Goal: Obtain resource: Download file/media

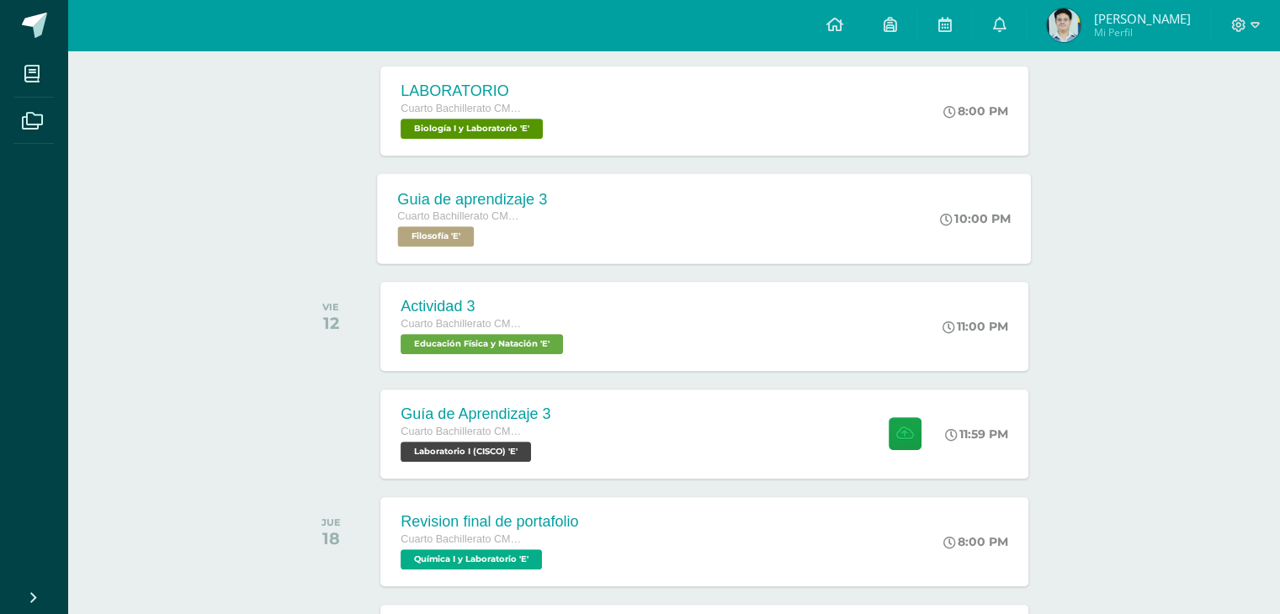
scroll to position [703, 0]
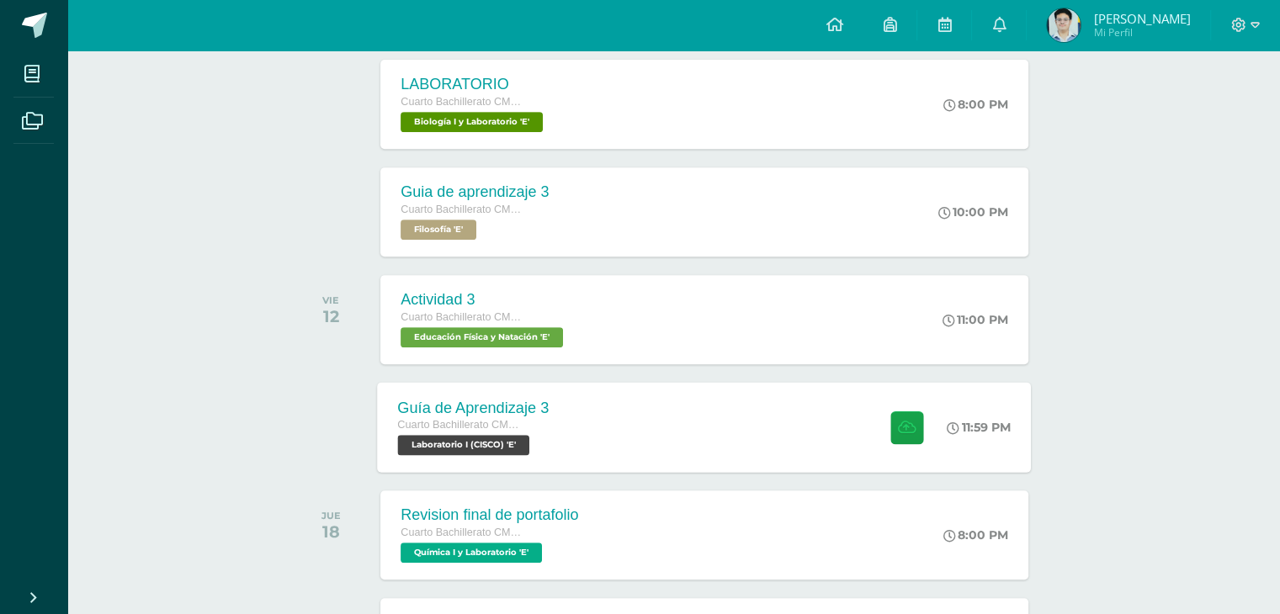
click at [561, 415] on div "Guía de Aprendizaje 3 Cuarto Bachillerato CMP Bachillerato en CCLL con Orientac…" at bounding box center [474, 427] width 192 height 90
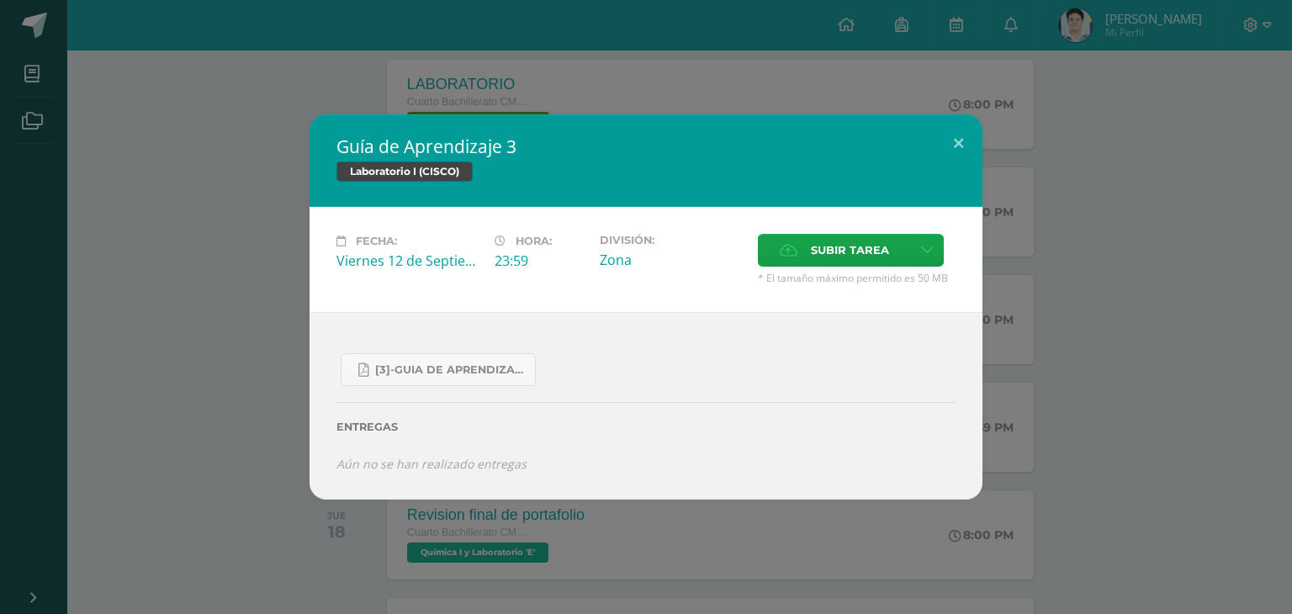
click at [183, 418] on div "Guía de Aprendizaje 3 Laboratorio I (CISCO) Fecha: Viernes 12 de Septiembre Hor…" at bounding box center [646, 306] width 1279 height 384
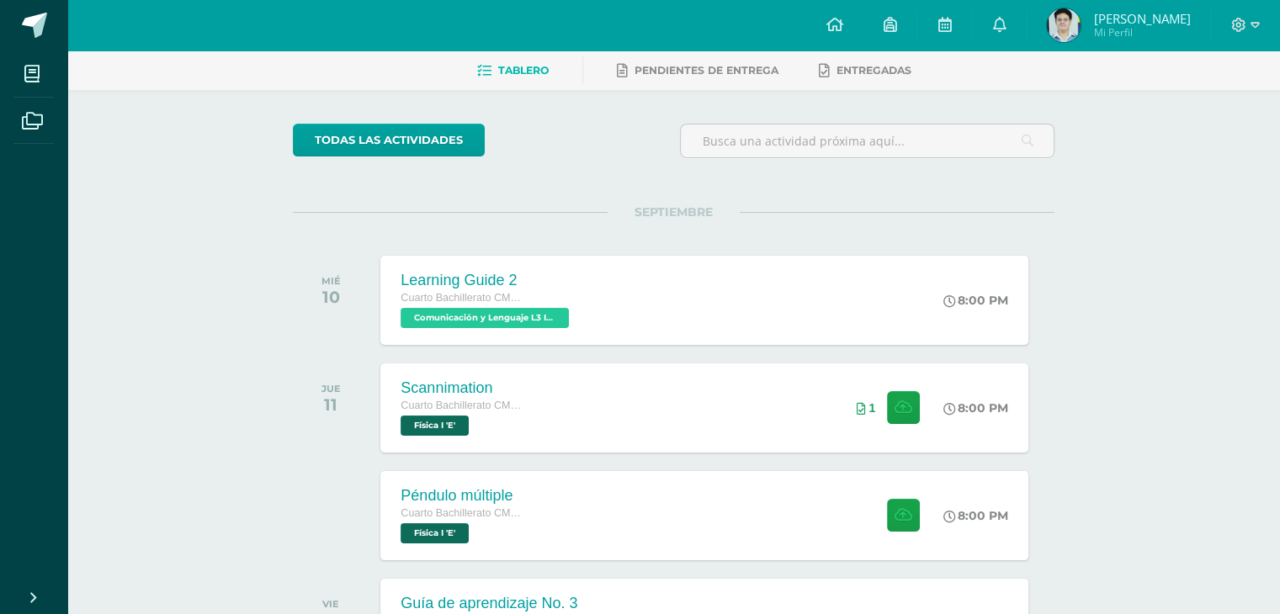
scroll to position [0, 0]
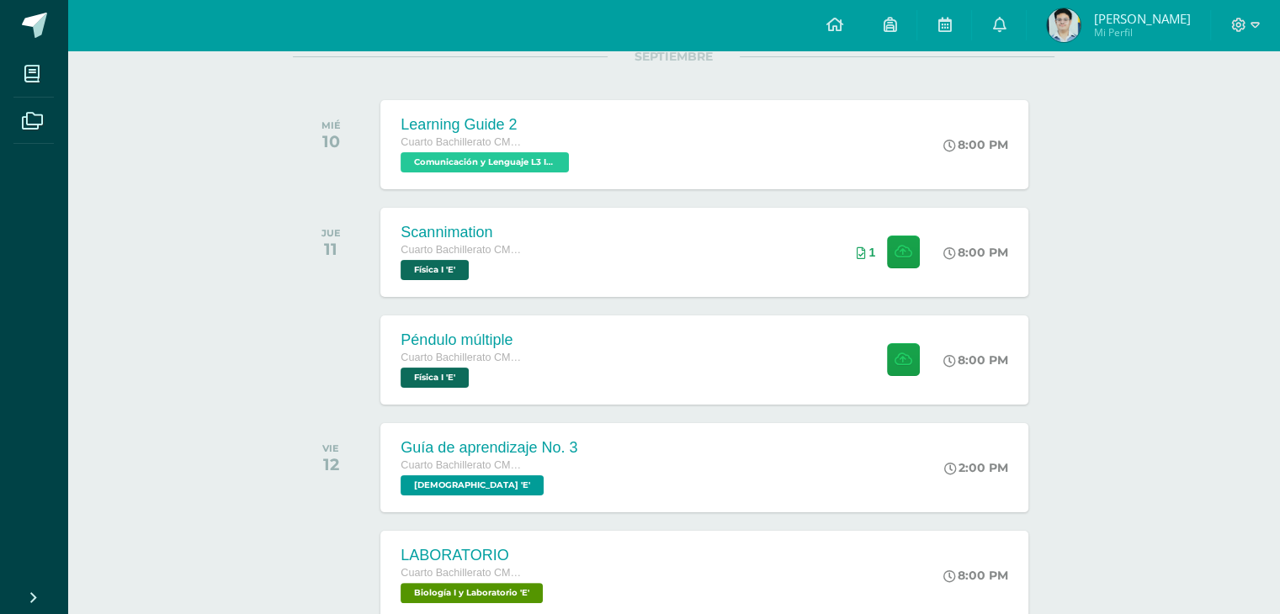
scroll to position [252, 0]
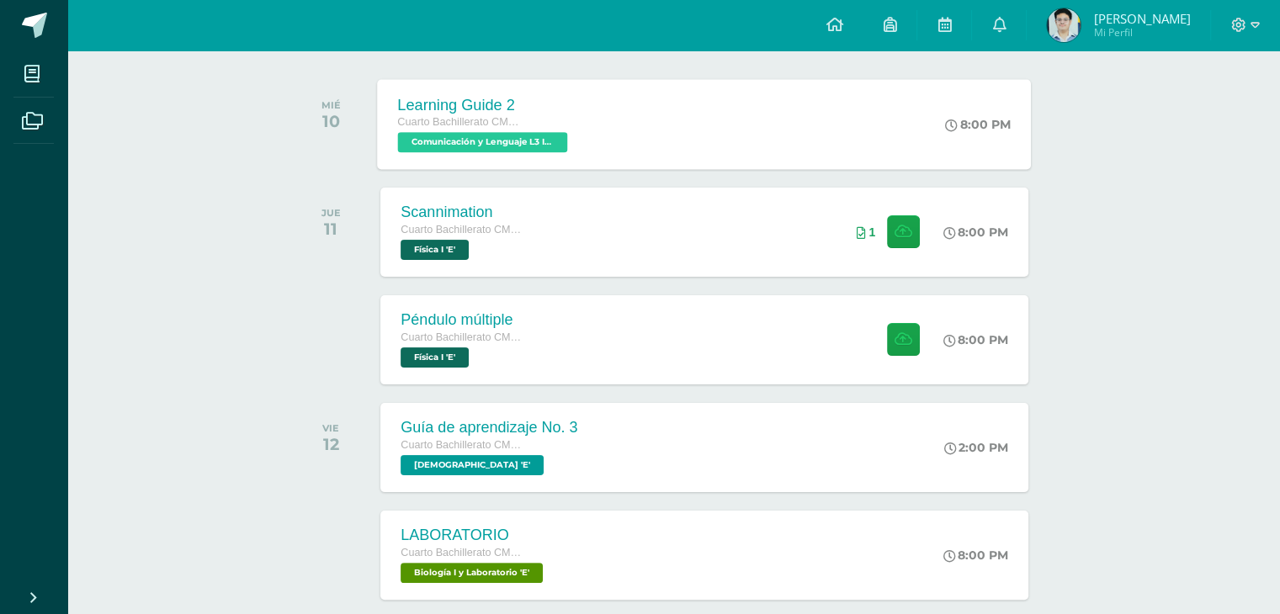
click at [508, 92] on div "Learning Guide 2 Cuarto Bachillerato CMP Bachillerato en CCLL con Orientación e…" at bounding box center [485, 124] width 215 height 90
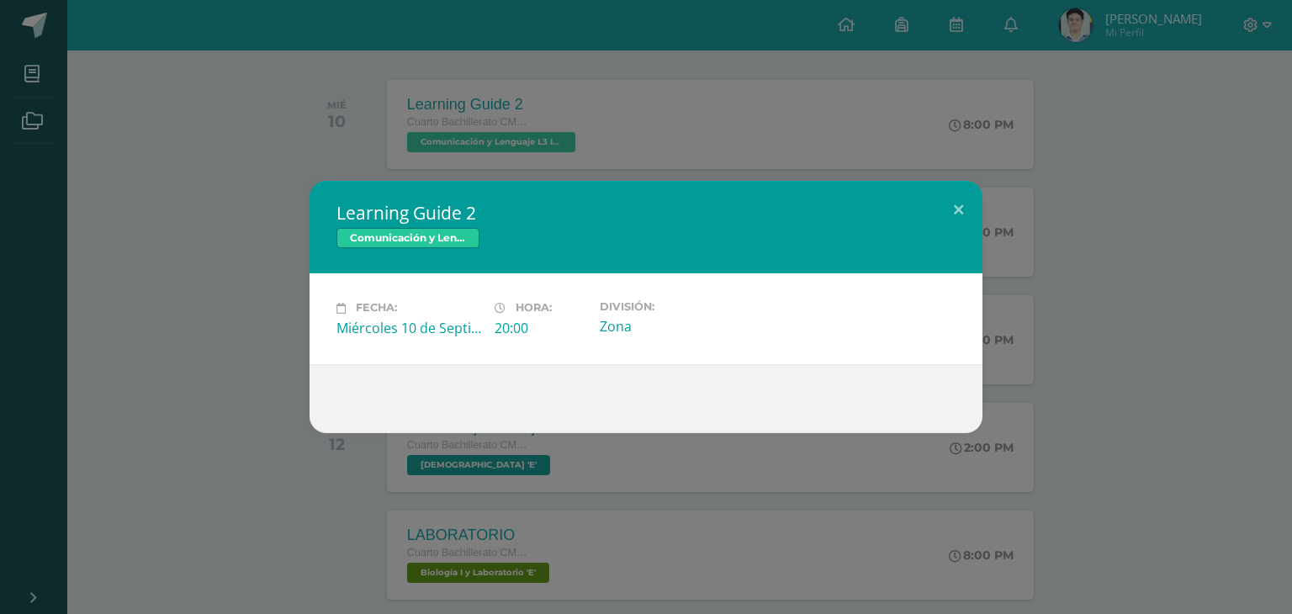
click at [152, 387] on div "Learning Guide 2 Comunicación y Lenguaje L3 Inglés Fecha: Miércoles 10 de Septi…" at bounding box center [646, 307] width 1279 height 252
click at [278, 388] on div "Learning Guide 2 Comunicación y Lenguaje L3 Inglés Fecha: Miércoles 10 de Septi…" at bounding box center [646, 307] width 1279 height 252
click at [262, 380] on div "Learning Guide 2 Comunicación y Lenguaje L3 Inglés Fecha: Miércoles 10 de Septi…" at bounding box center [646, 307] width 1279 height 252
click at [137, 349] on div "Learning Guide 2 Comunicación y Lenguaje L3 Inglés Fecha: Miércoles 10 de Septi…" at bounding box center [646, 307] width 1279 height 252
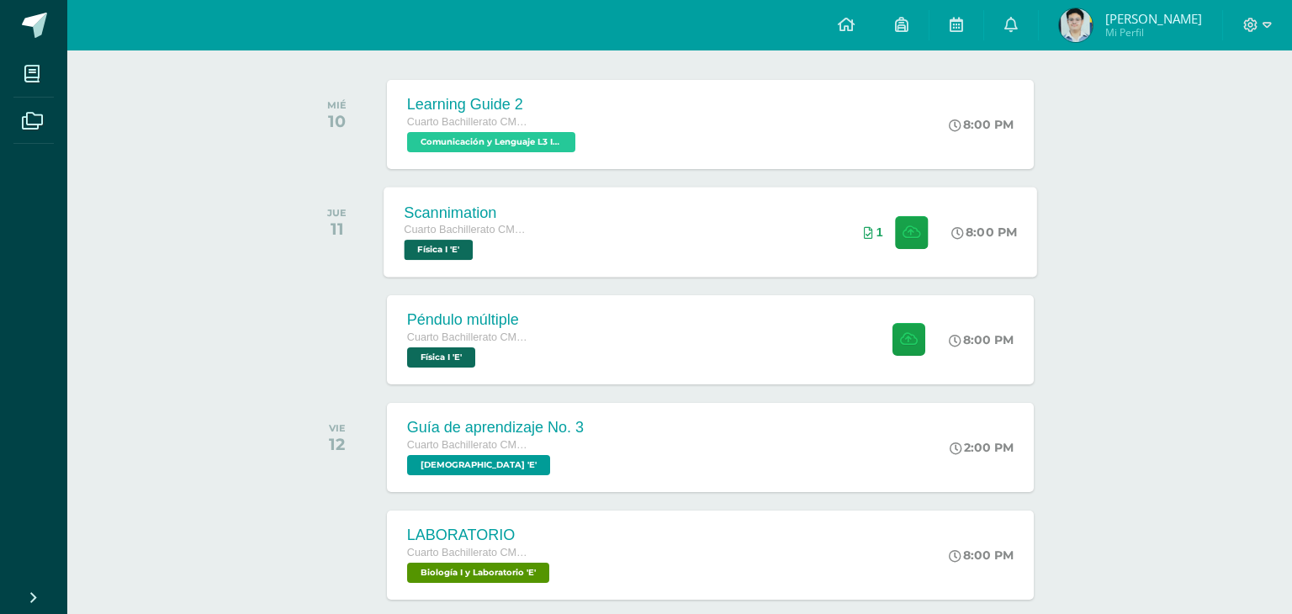
click at [949, 223] on div "8:00 PM" at bounding box center [992, 232] width 89 height 90
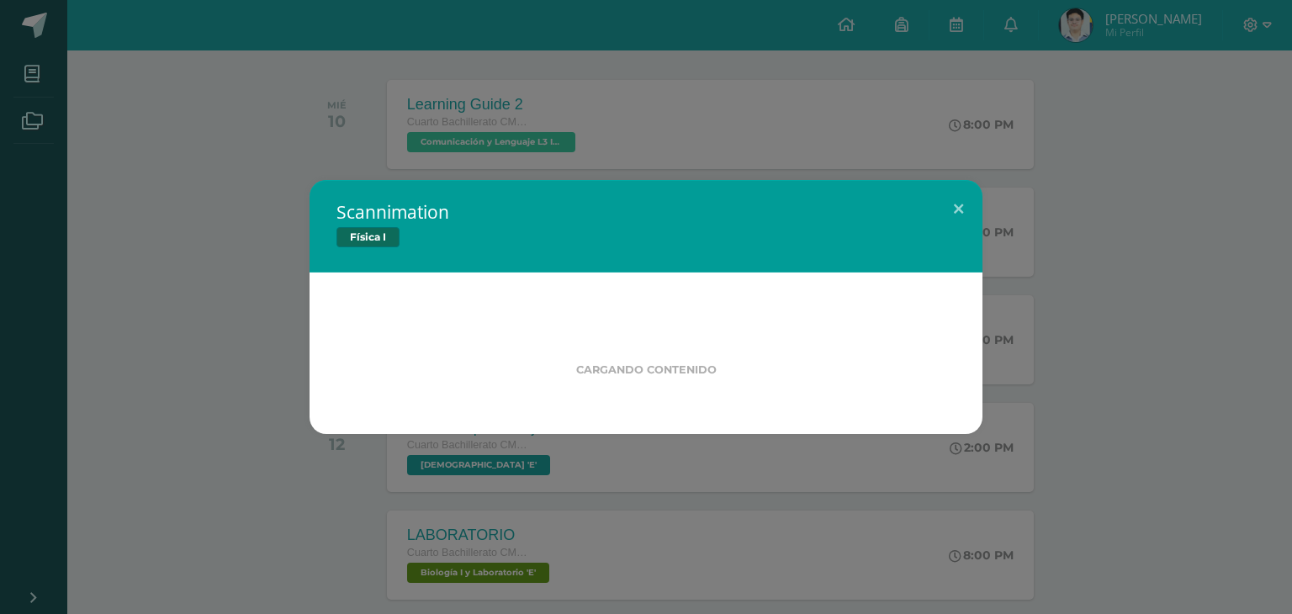
click at [969, 209] on div "Scannimation Física I Cargando contenido" at bounding box center [646, 307] width 1279 height 254
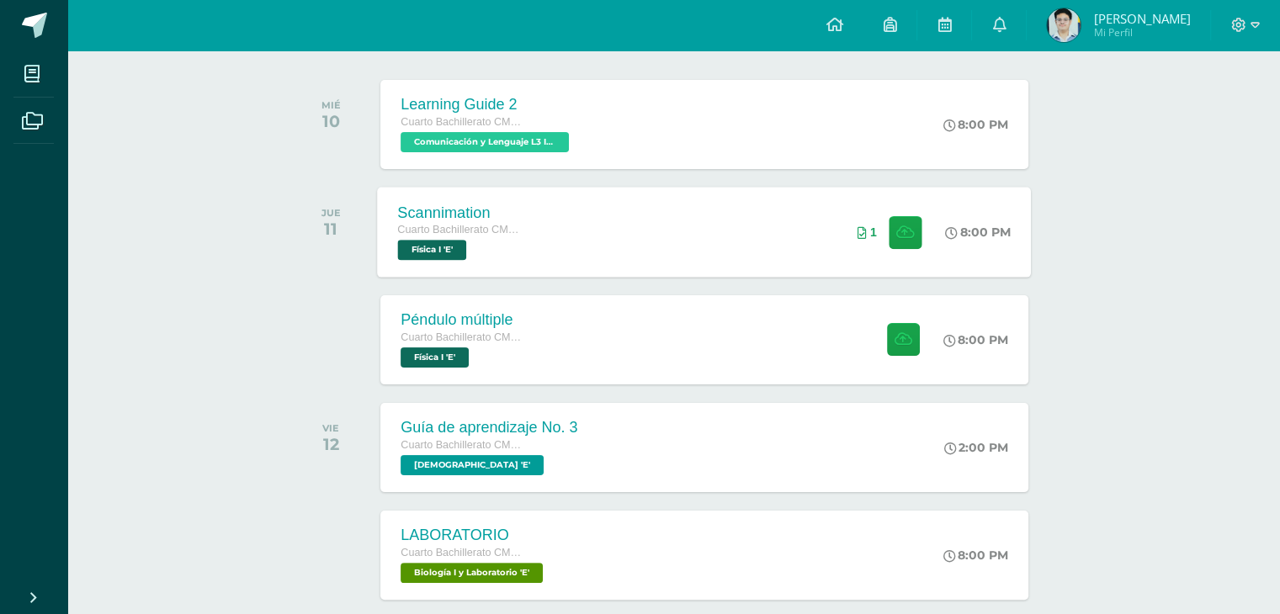
click at [1009, 209] on div "8:00 PM" at bounding box center [986, 232] width 89 height 90
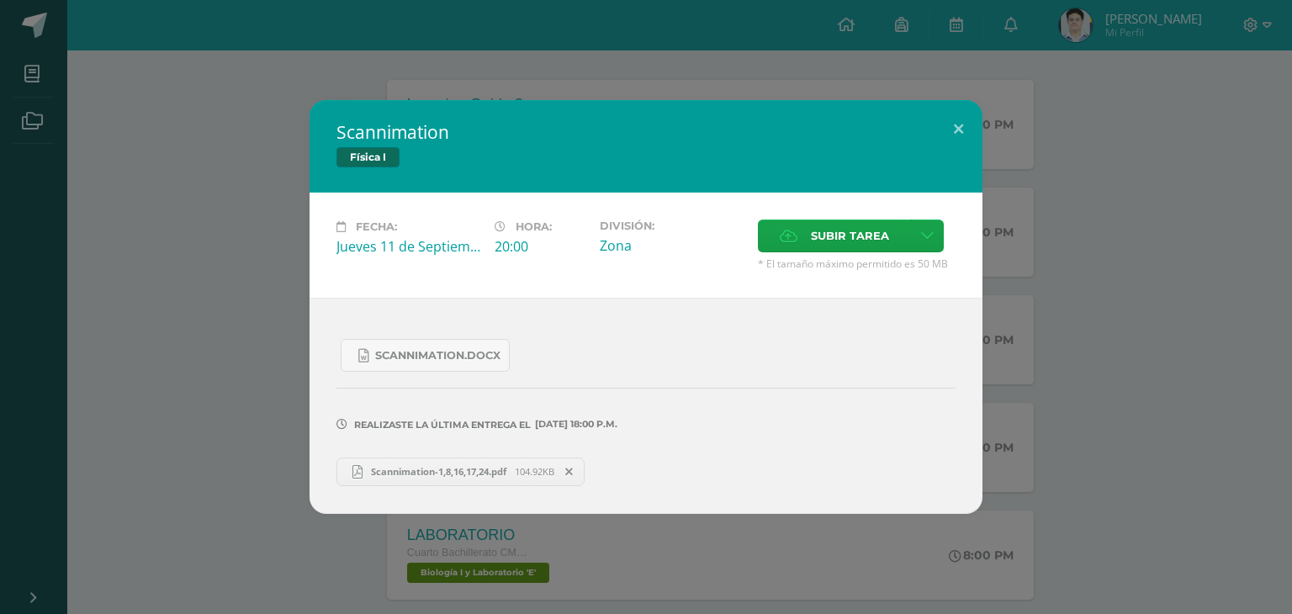
click at [1058, 219] on div "Scannimation Física I Fecha: Jueves 11 de Septiembre Hora: 20:00 División: Zona…" at bounding box center [646, 306] width 1279 height 413
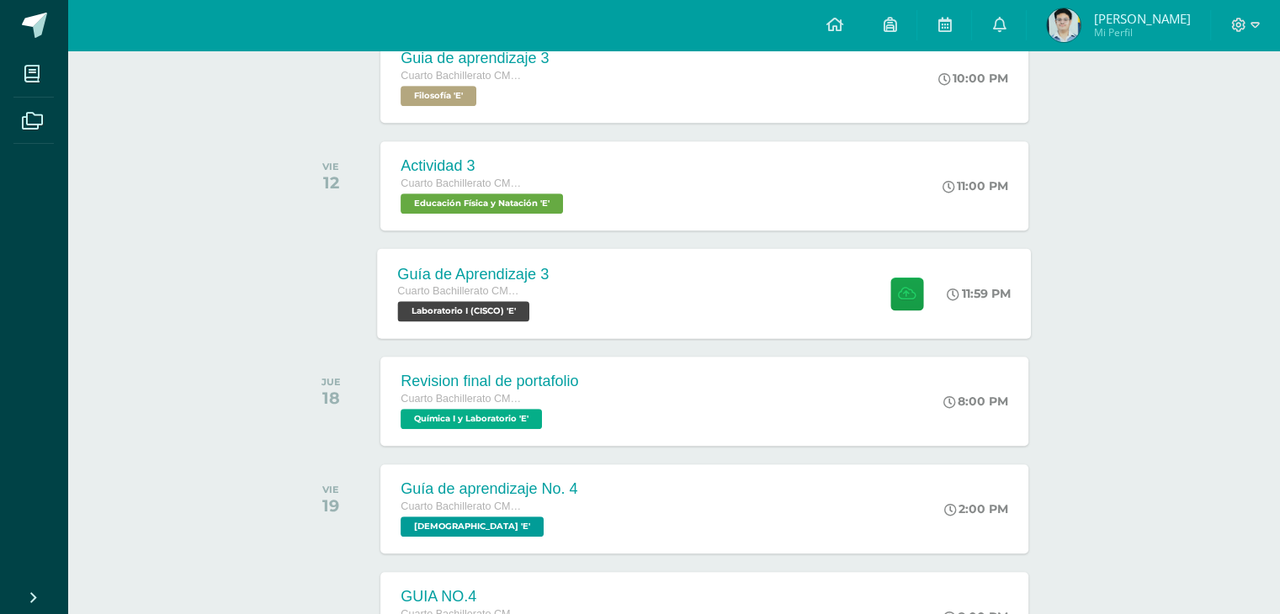
scroll to position [841, 0]
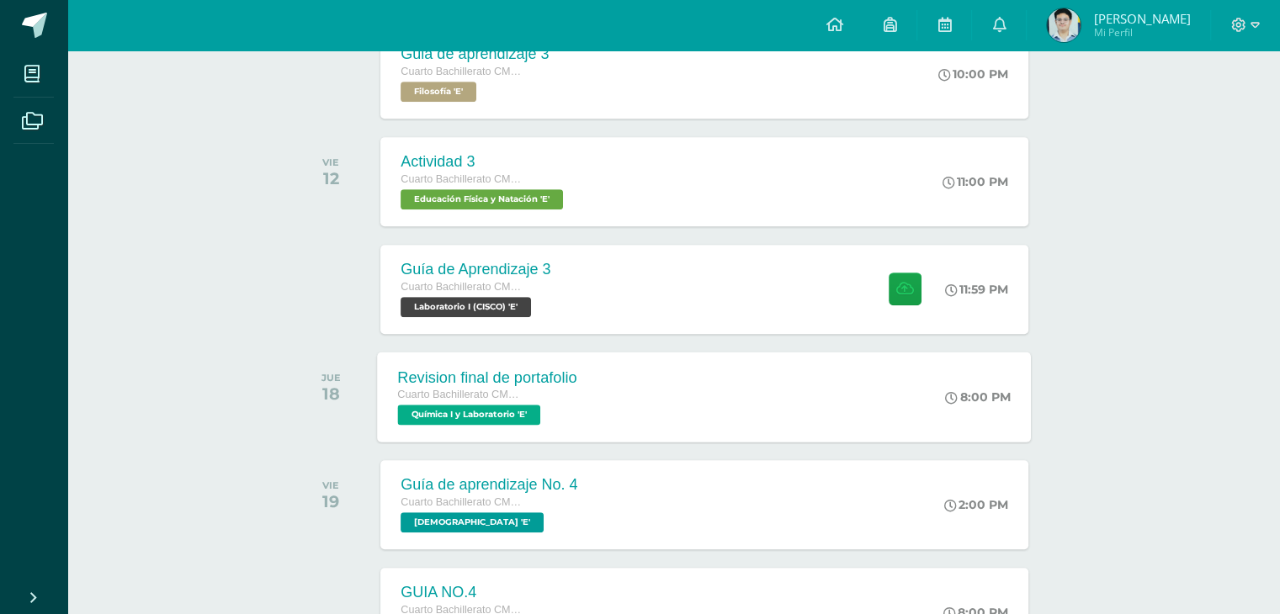
click at [565, 401] on div "Cuarto Bachillerato CMP Bachillerato en CCLL con Orientación en Computación" at bounding box center [487, 395] width 179 height 19
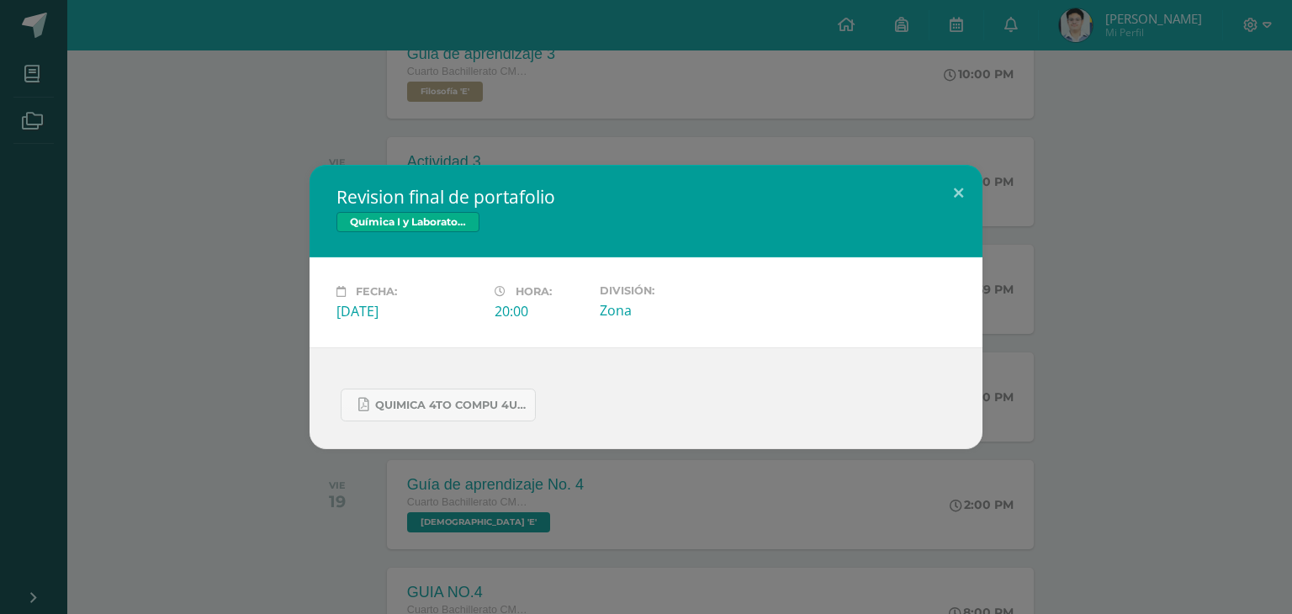
click at [103, 430] on div "Revision final de portafolio Química I y Laboratorio Fecha: Jueves 18 de Septie…" at bounding box center [646, 307] width 1279 height 284
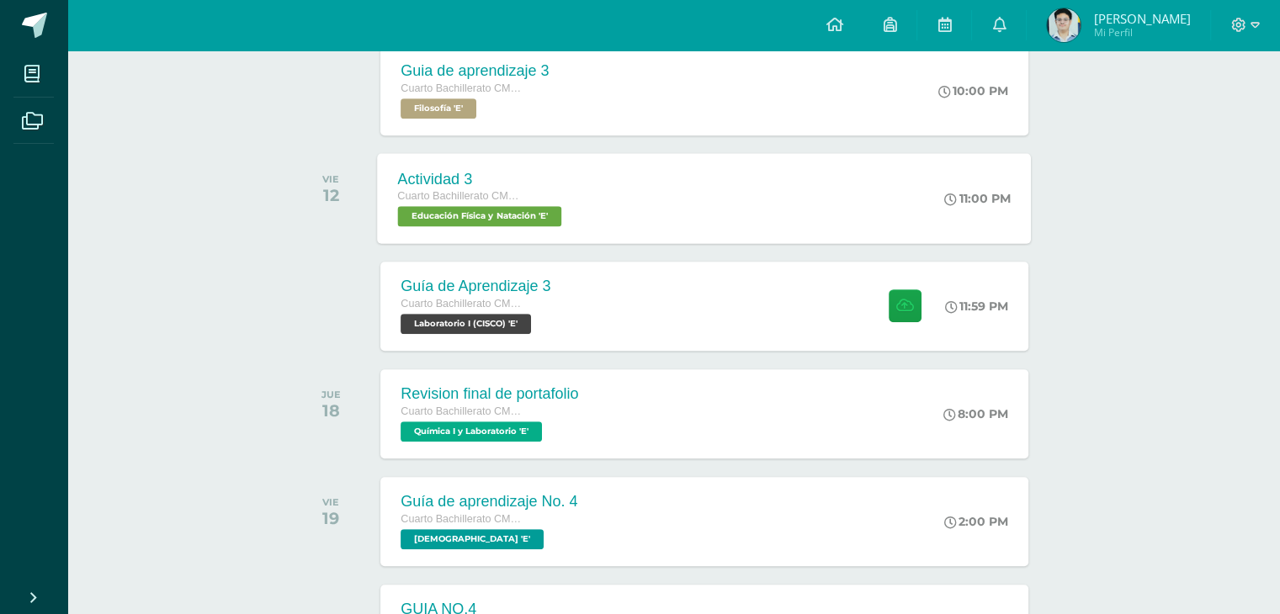
scroll to position [757, 0]
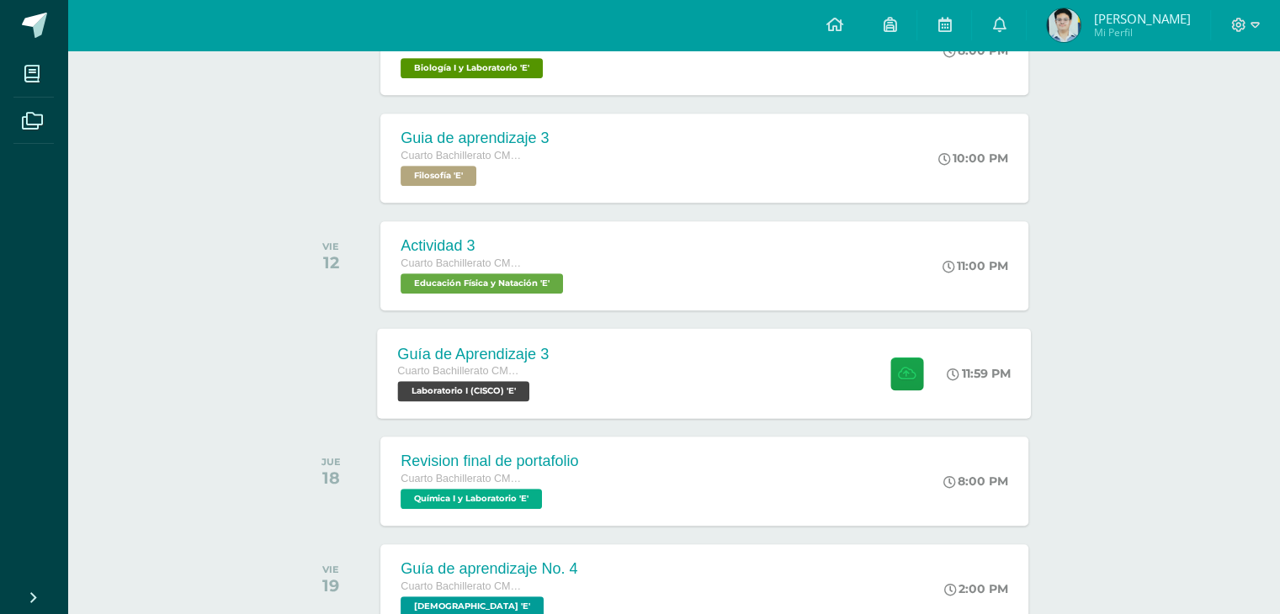
click at [512, 333] on div "Guía de Aprendizaje 3 Cuarto Bachillerato CMP Bachillerato en CCLL con Orientac…" at bounding box center [474, 373] width 192 height 90
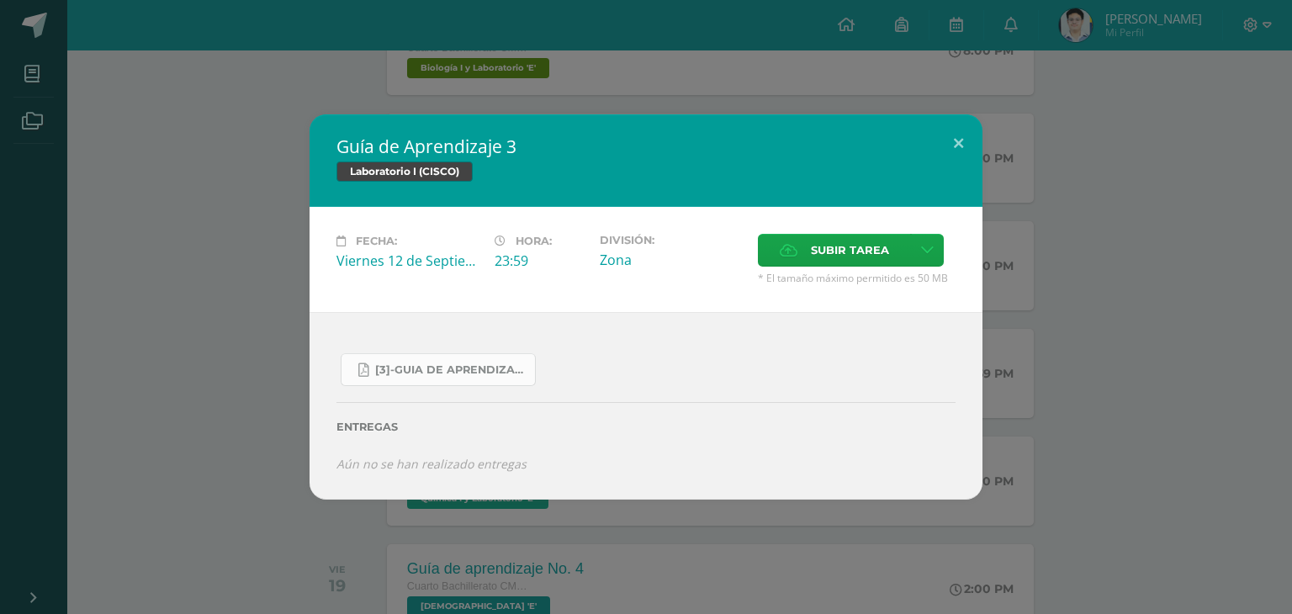
click at [395, 377] on link "[3]-GUIA DE APRENDIZAJE 3 IV BACH CISCO UNIDAD 4.pdf" at bounding box center [438, 369] width 195 height 33
click at [342, 92] on div "Guía de Aprendizaje 3 Laboratorio I (CISCO) Fecha: Viernes 12 de Septiembre Hor…" at bounding box center [646, 307] width 1292 height 614
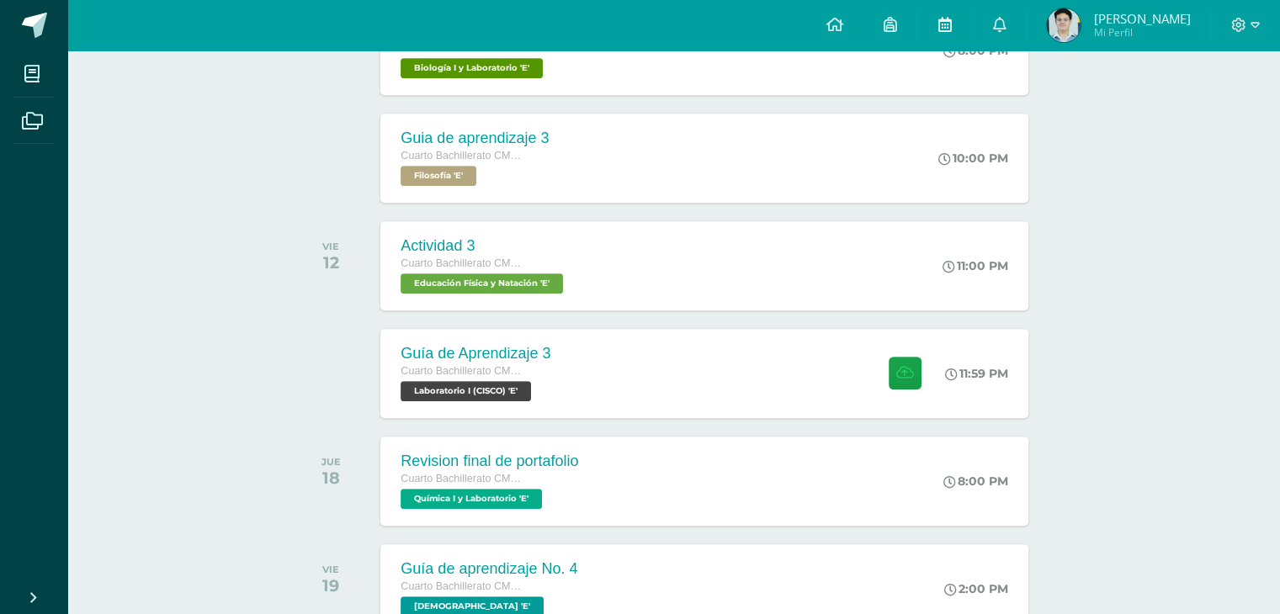
click at [956, 18] on link at bounding box center [944, 25] width 54 height 50
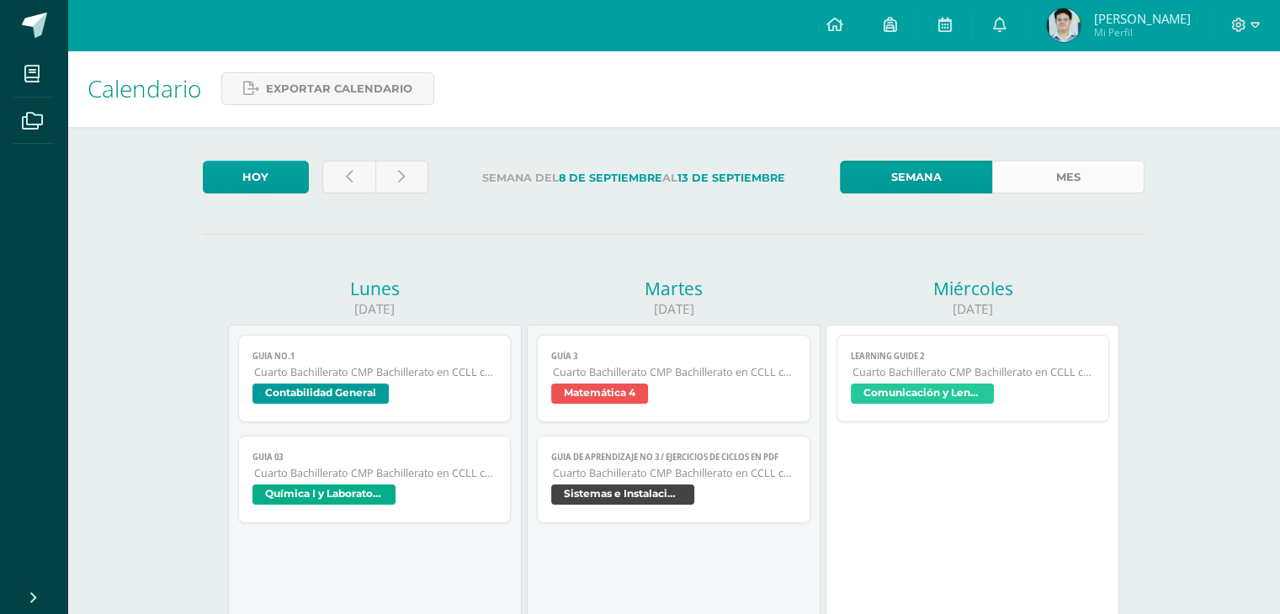
click at [1075, 185] on link "Mes" at bounding box center [1068, 177] width 152 height 33
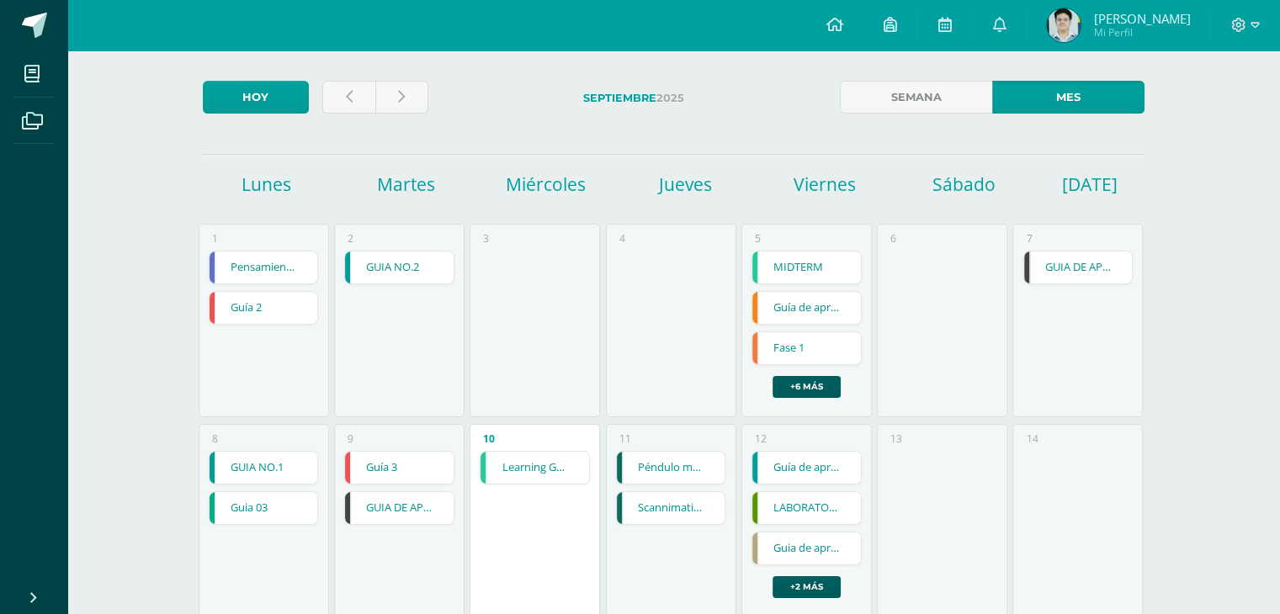
scroll to position [84, 0]
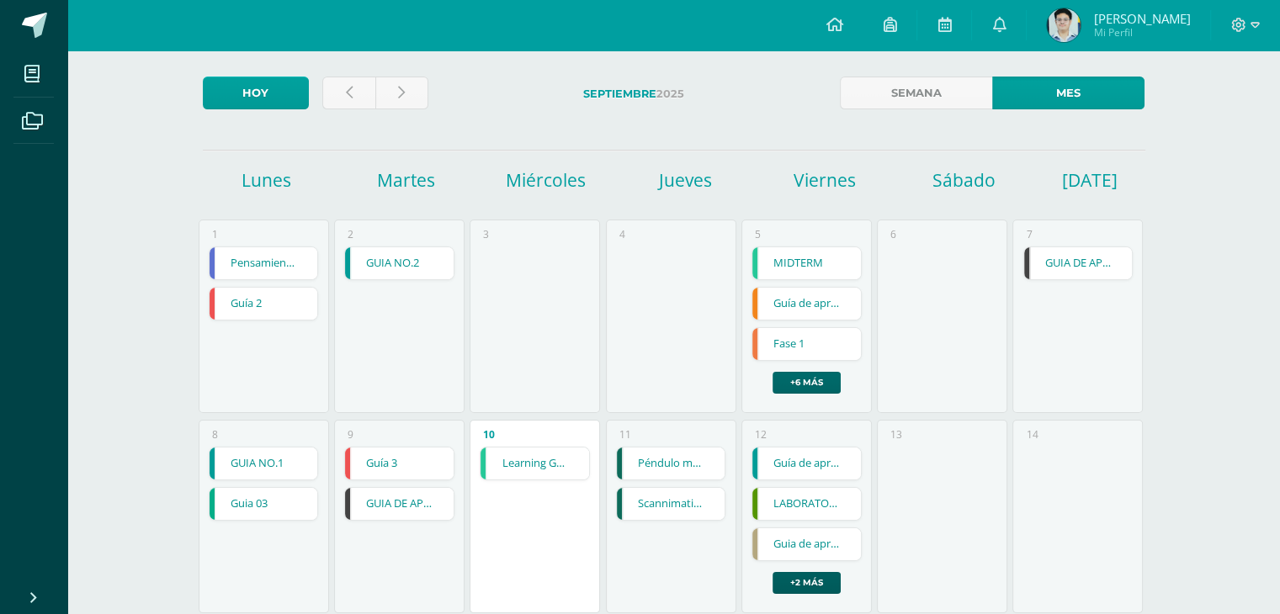
click at [796, 388] on link "+6 más" at bounding box center [806, 383] width 68 height 22
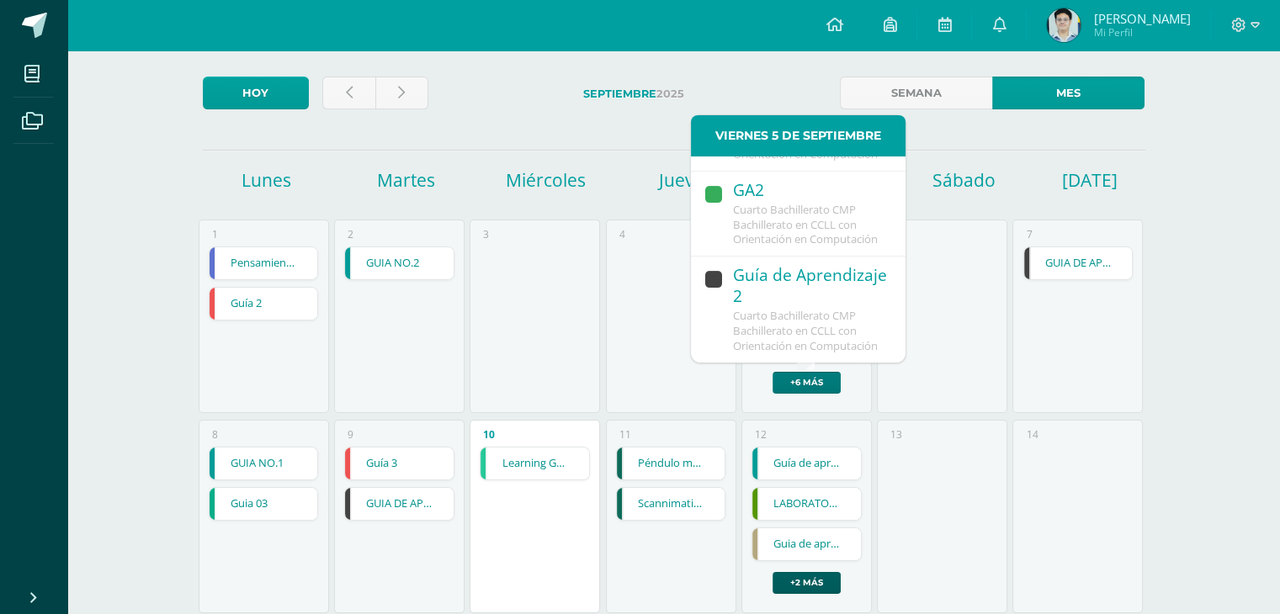
scroll to position [771, 0]
click at [780, 273] on div "Guía de Aprendizaje 2" at bounding box center [811, 287] width 156 height 44
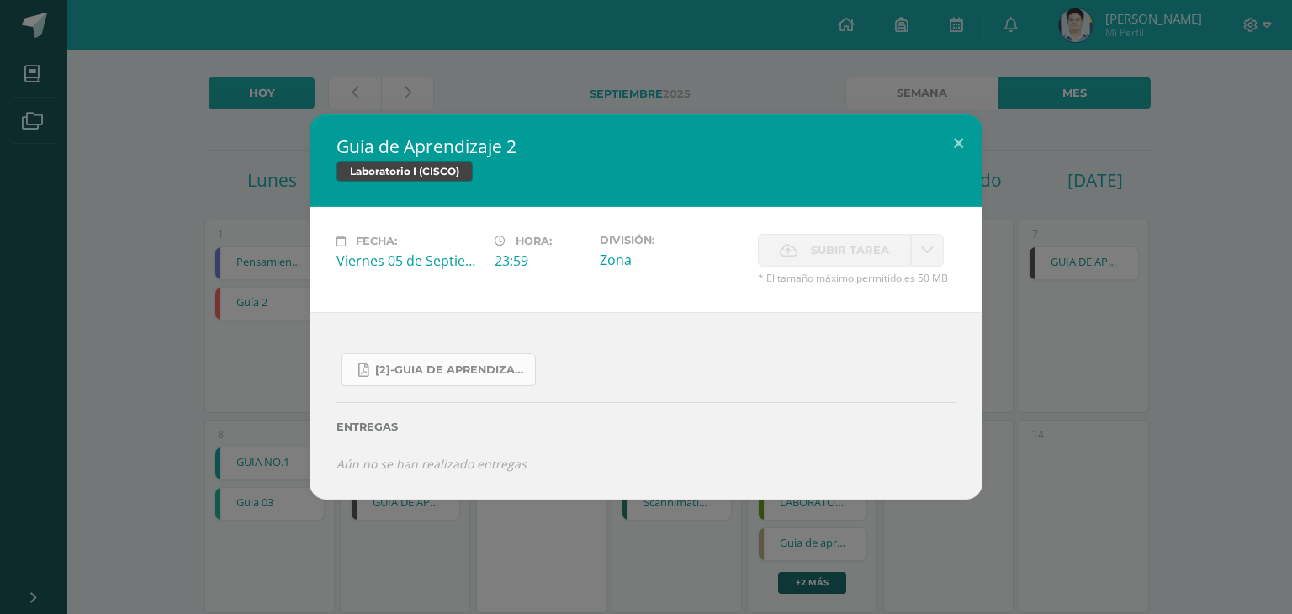
click at [437, 375] on span "[2]-GUIA DE APRENDIZAJE 2 IV BACH CISCO UNIDAD 4.pdf" at bounding box center [450, 369] width 151 height 13
click at [185, 280] on div "Guía de Aprendizaje 2 Laboratorio I (CISCO) Fecha: Viernes 05 de Septiembre Hor…" at bounding box center [646, 306] width 1279 height 384
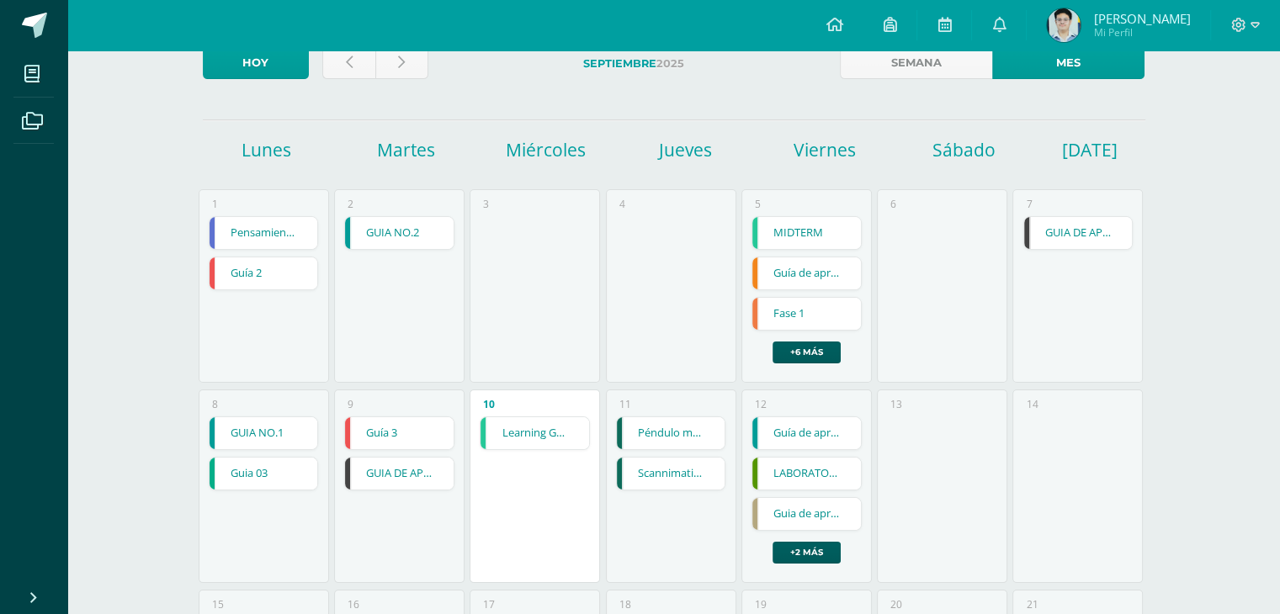
scroll to position [168, 0]
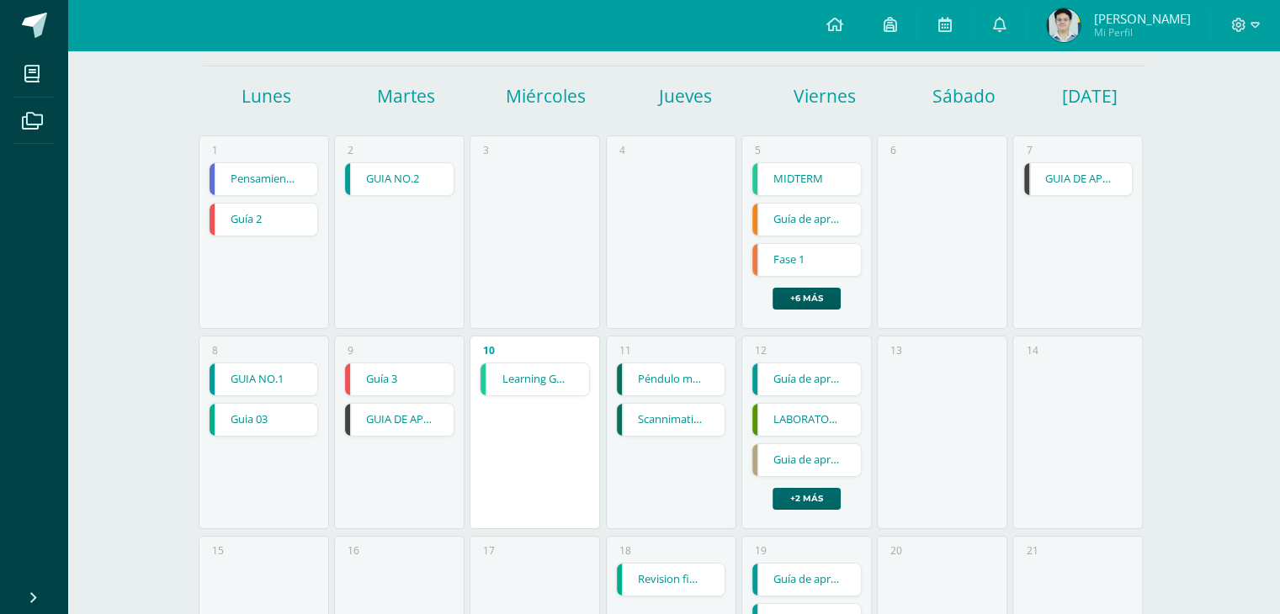
click at [796, 495] on link "+2 más" at bounding box center [806, 499] width 68 height 22
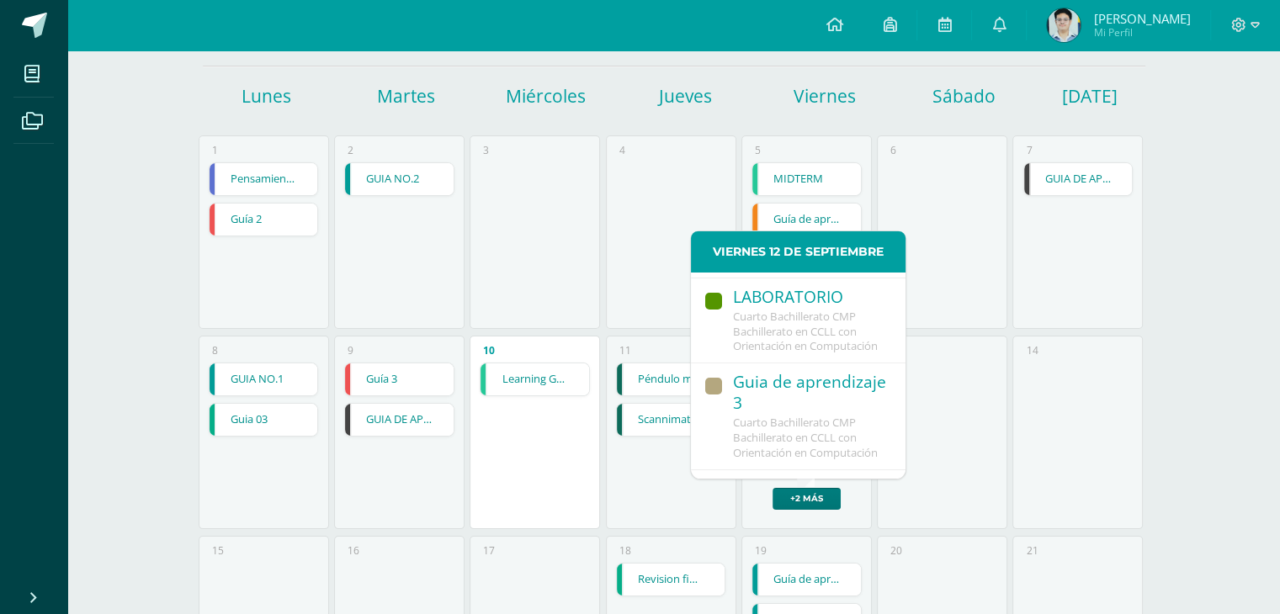
scroll to position [353, 0]
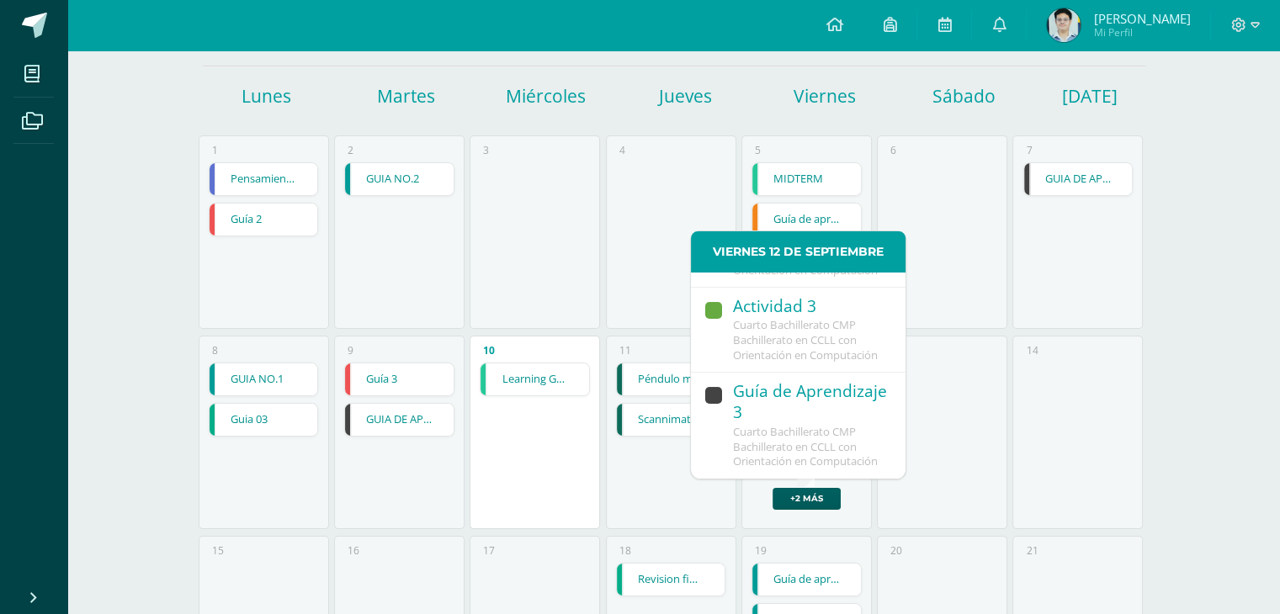
click at [796, 400] on div "Guía de Aprendizaje 3" at bounding box center [811, 403] width 156 height 44
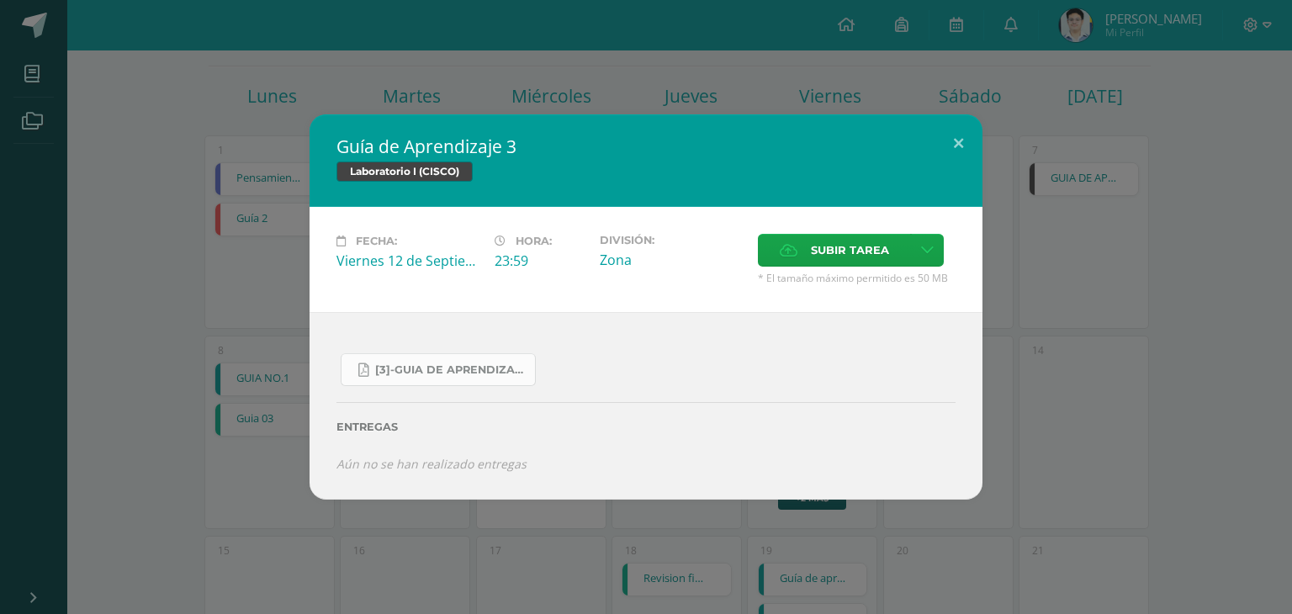
click at [421, 373] on span "[3]-GUIA DE APRENDIZAJE 3 IV BACH CISCO UNIDAD 4.pdf" at bounding box center [450, 369] width 151 height 13
click at [162, 189] on div "Guía de Aprendizaje 3 Laboratorio I (CISCO) Fecha: Viernes 12 de Septiembre Hor…" at bounding box center [646, 306] width 1279 height 384
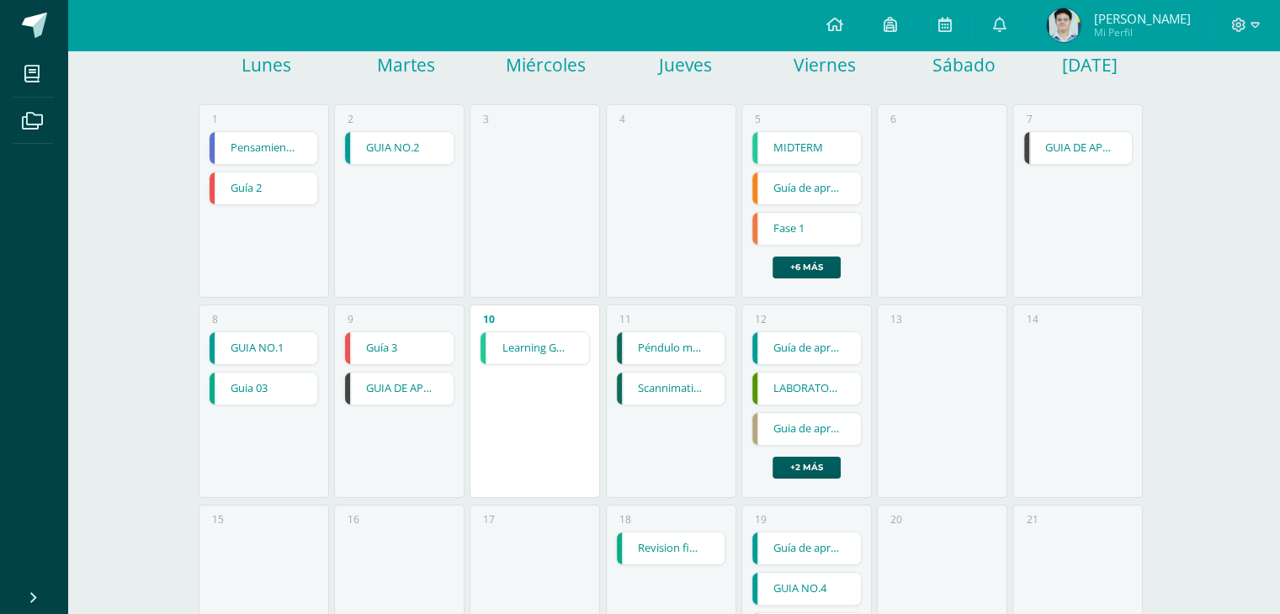
scroll to position [252, 0]
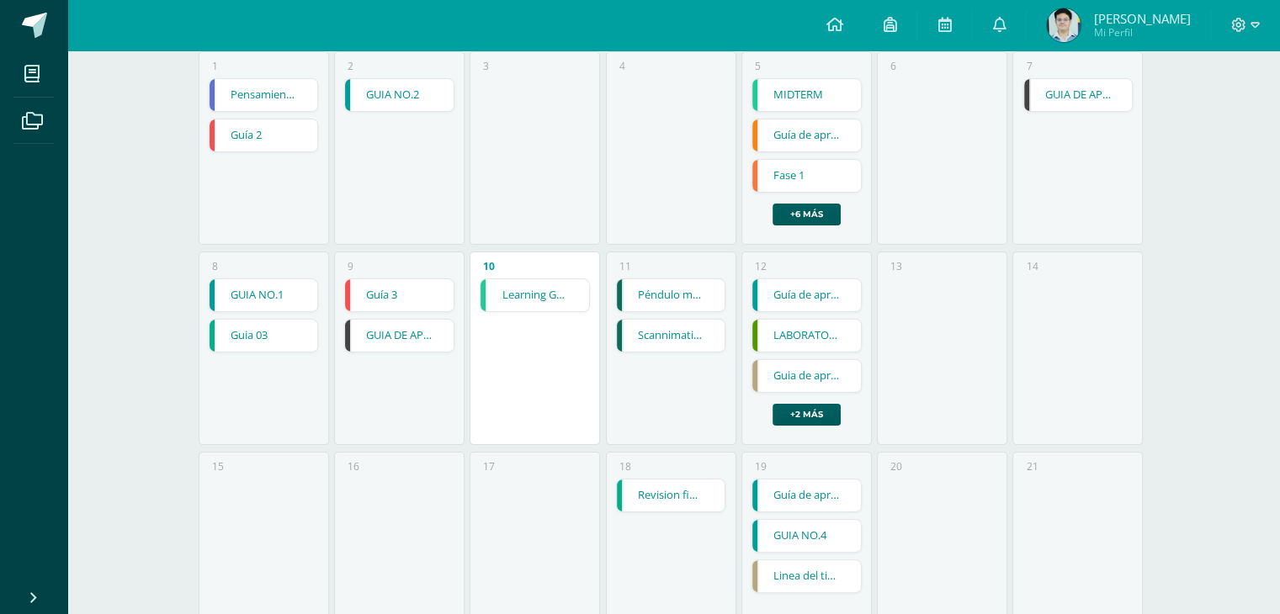
click at [377, 322] on link "GUIA DE APRENDIZAJE NO 3 / EJERCICIOS DE CICLOS EN PDF" at bounding box center [399, 336] width 109 height 32
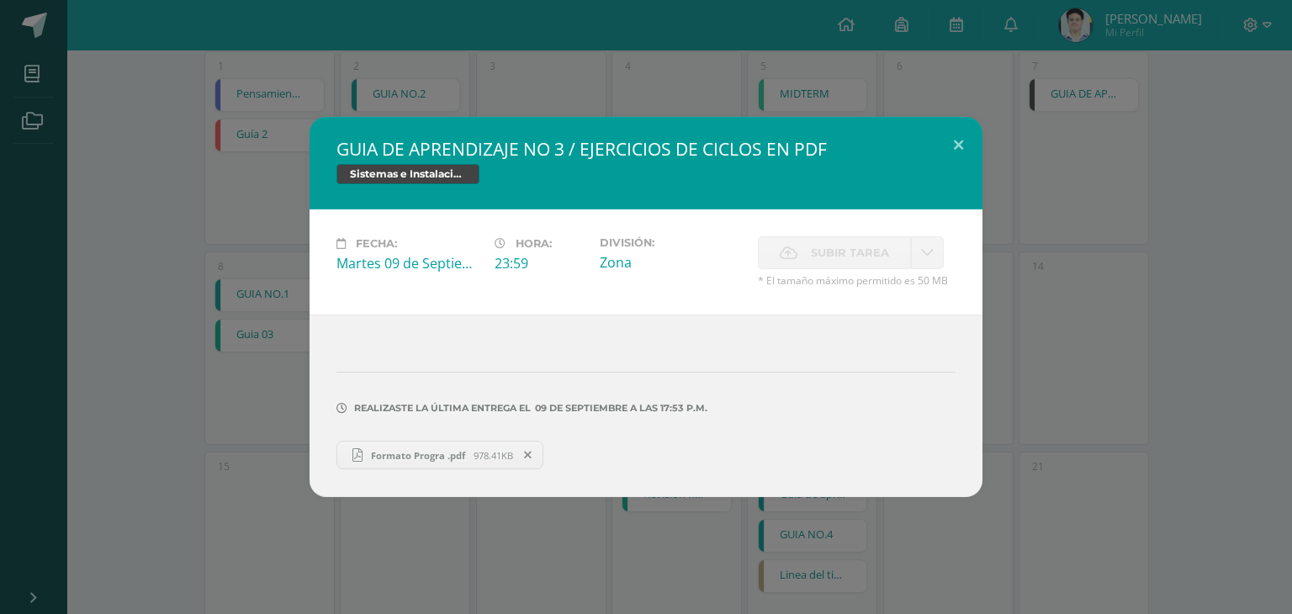
click at [242, 324] on div "GUIA DE APRENDIZAJE NO 3 / EJERCICIOS DE CICLOS EN PDF Sistemas e Instalación d…" at bounding box center [646, 307] width 1279 height 380
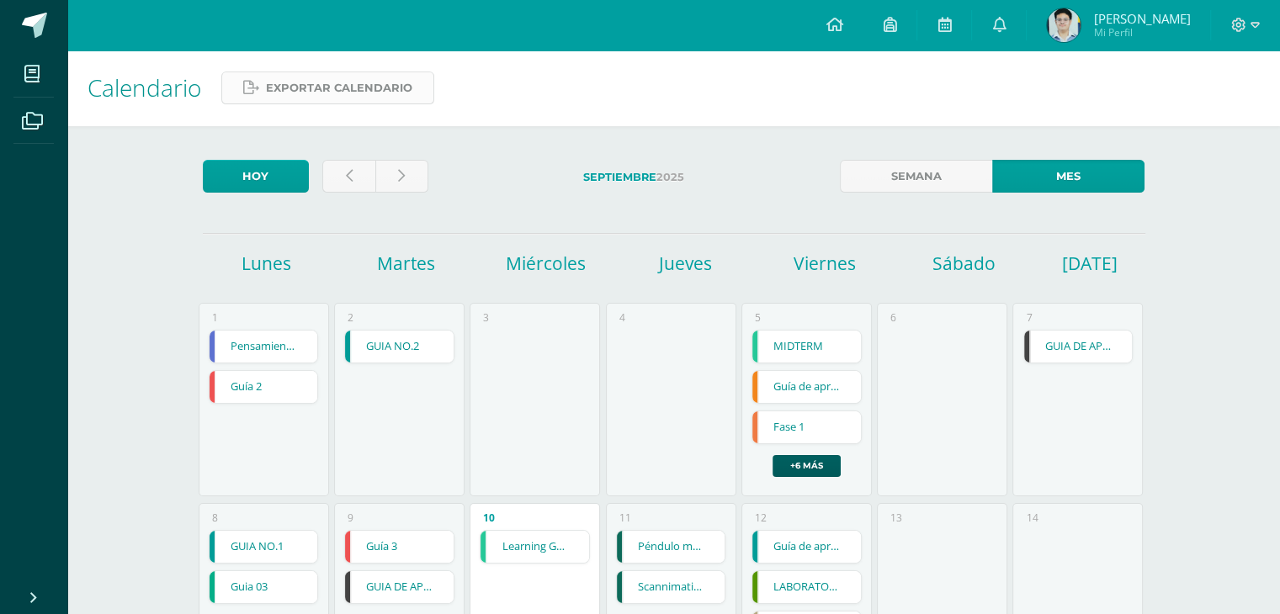
scroll to position [0, 0]
click at [346, 172] on icon at bounding box center [349, 177] width 7 height 14
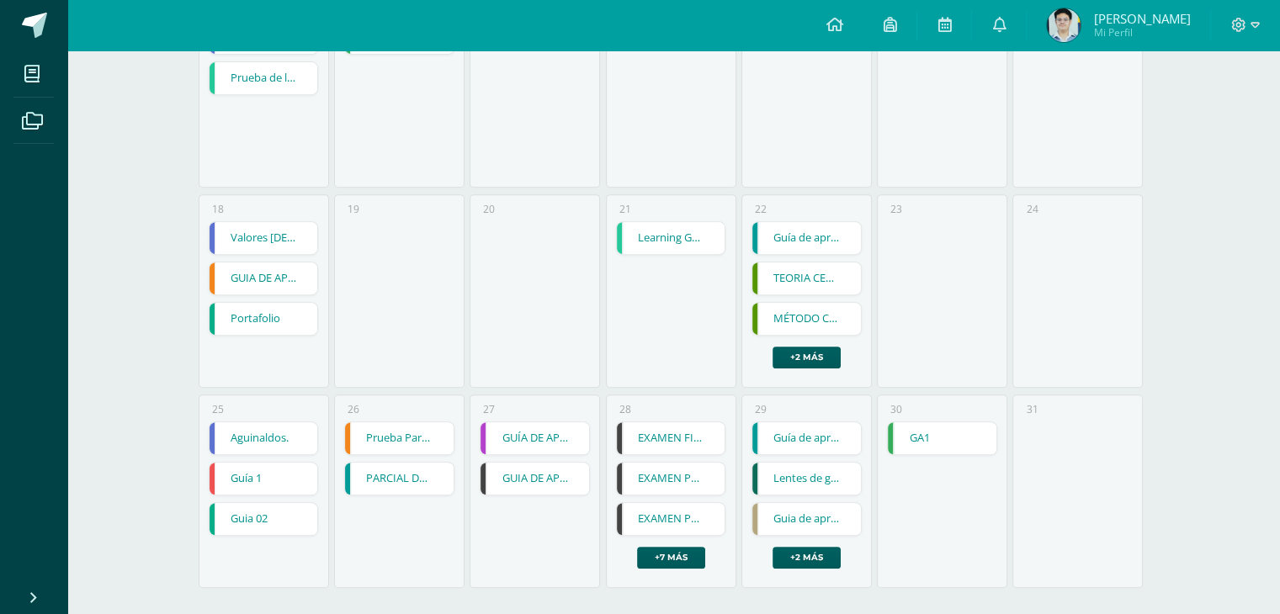
scroll to position [725, 0]
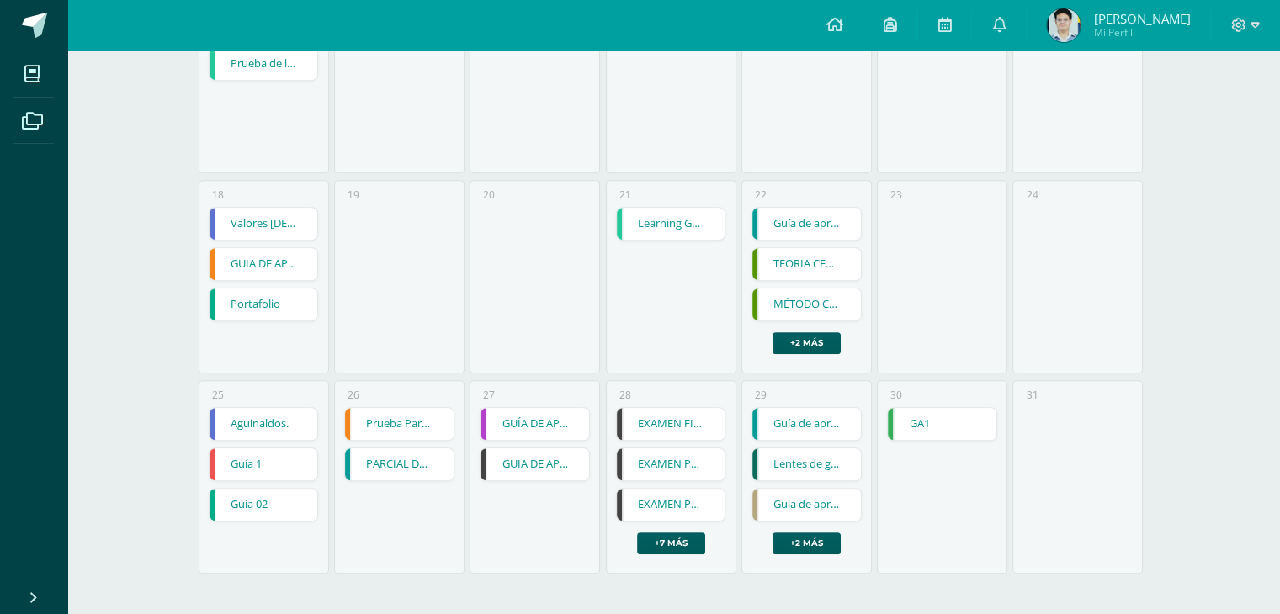
click at [809, 525] on div "Guía de aprendizaje No. 2 Guía de aprendizaje No. 2 Biblia Cargando contenido L…" at bounding box center [806, 480] width 110 height 147
click at [793, 562] on div "29 Guía de aprendizaje No. 2 Guía de aprendizaje No. 2 Biblia Cargando contenid…" at bounding box center [806, 476] width 130 height 193
click at [793, 557] on div "29 Guía de aprendizaje No. 2 Guía de aprendizaje No. 2 Biblia Cargando contenid…" at bounding box center [806, 476] width 130 height 193
click at [806, 530] on div "Guía de aprendizaje No. 2 Guía de aprendizaje No. 2 Biblia Cargando contenido L…" at bounding box center [806, 480] width 110 height 147
click at [803, 539] on link "+2 más" at bounding box center [806, 544] width 68 height 22
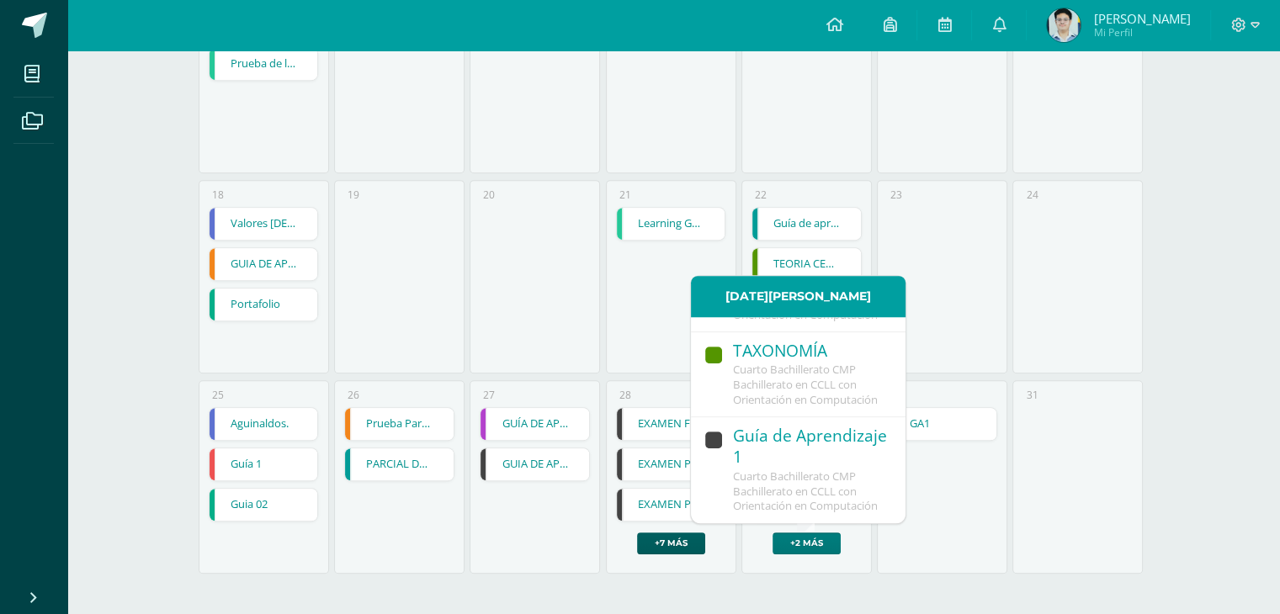
scroll to position [353, 0]
click at [798, 469] on span "Cuarto Bachillerato CMP Bachillerato en CCLL con Orientación en Computación" at bounding box center [805, 491] width 145 height 45
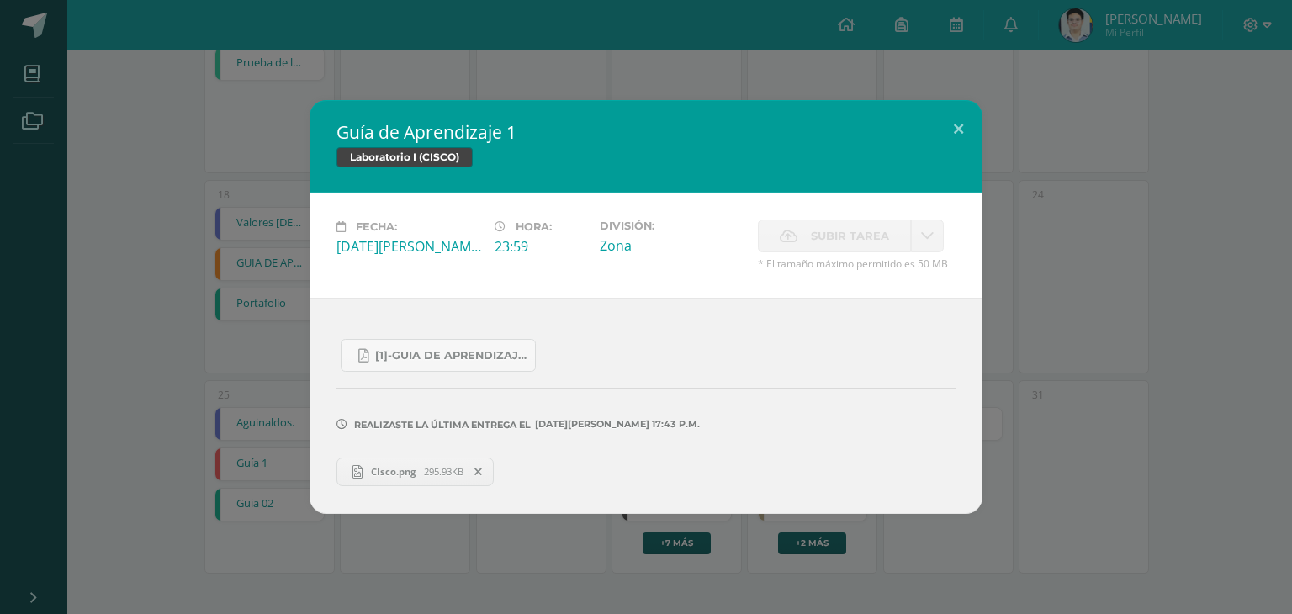
click at [251, 337] on div "Guía de Aprendizaje 1 Laboratorio I (CISCO) Fecha: [DATE][PERSON_NAME] Hora: 23…" at bounding box center [646, 306] width 1279 height 413
